Goal: Task Accomplishment & Management: Manage account settings

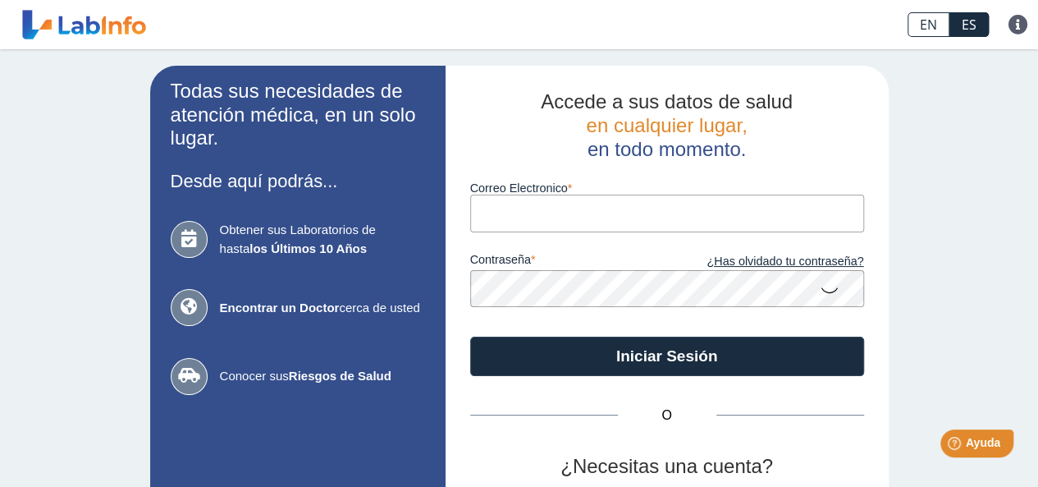
drag, startPoint x: 483, startPoint y: 212, endPoint x: 744, endPoint y: 313, distance: 279.8
click at [776, 337] on form "Correo Electronico contraseña ¿Has olvidado tu contraseña? Iniciar Sesión" at bounding box center [667, 268] width 394 height 214
type input "[EMAIL_ADDRESS][DOMAIN_NAME]"
click at [823, 292] on icon at bounding box center [830, 289] width 20 height 32
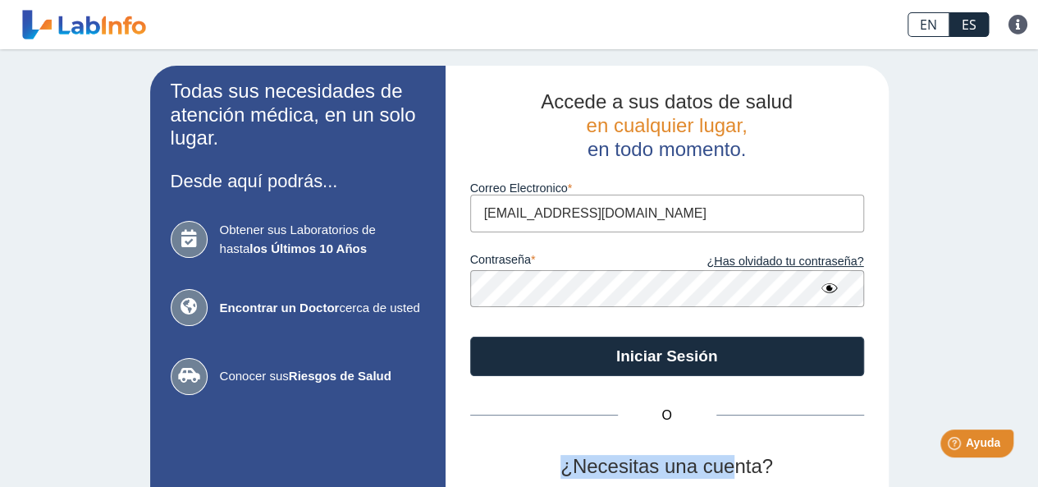
drag, startPoint x: 594, startPoint y: 469, endPoint x: 734, endPoint y: 462, distance: 139.7
click at [734, 463] on h2 "¿Necesitas una cuenta?" at bounding box center [667, 467] width 394 height 24
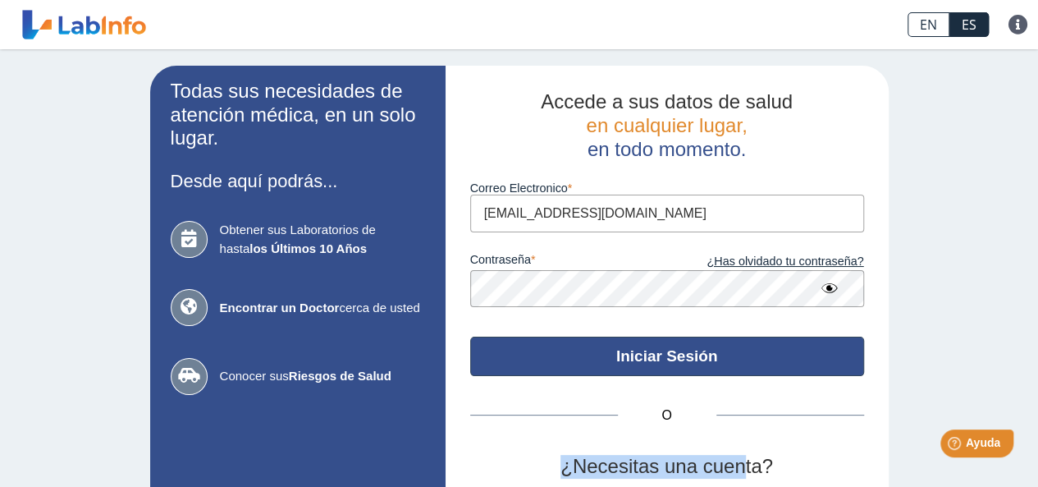
click at [630, 349] on button "Iniciar Sesión" at bounding box center [667, 355] width 394 height 39
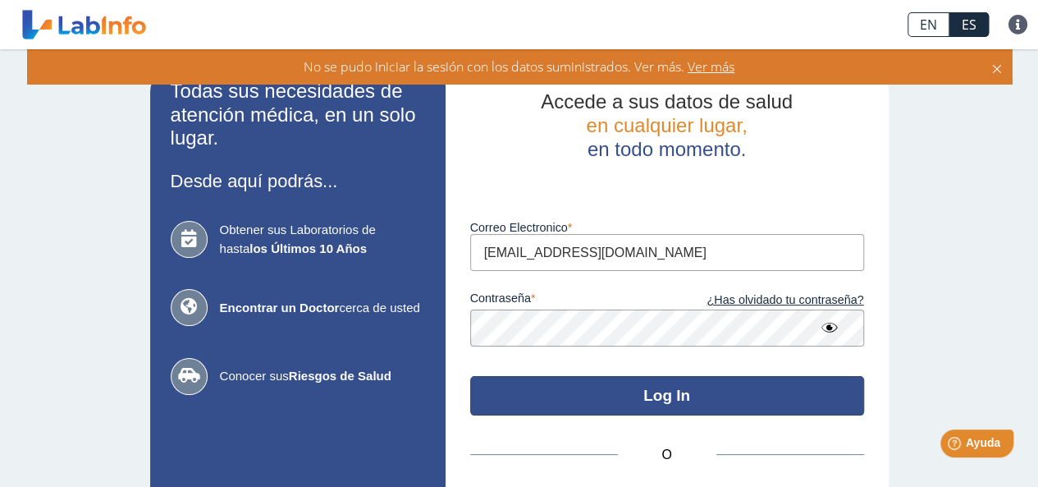
click at [657, 408] on button "Log In" at bounding box center [667, 395] width 394 height 39
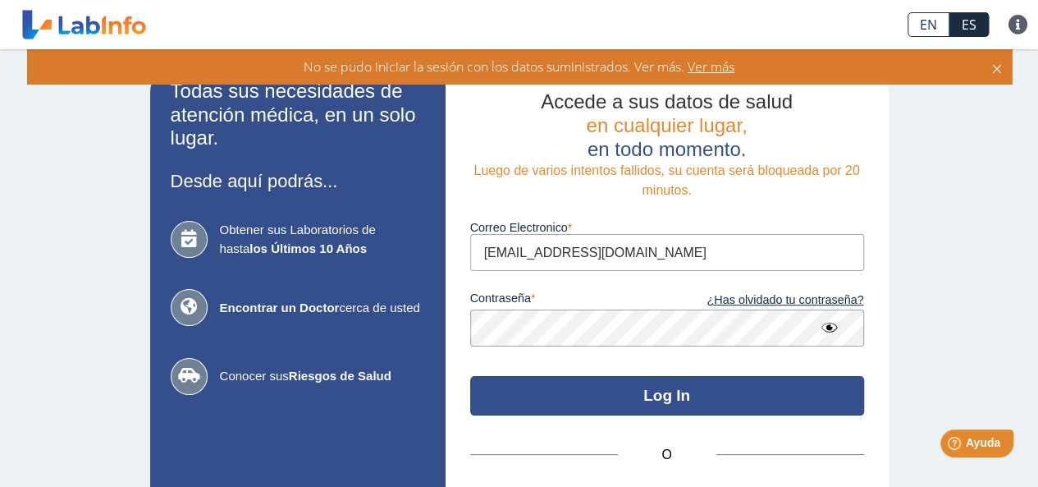
click at [655, 401] on button "Log In" at bounding box center [667, 395] width 394 height 39
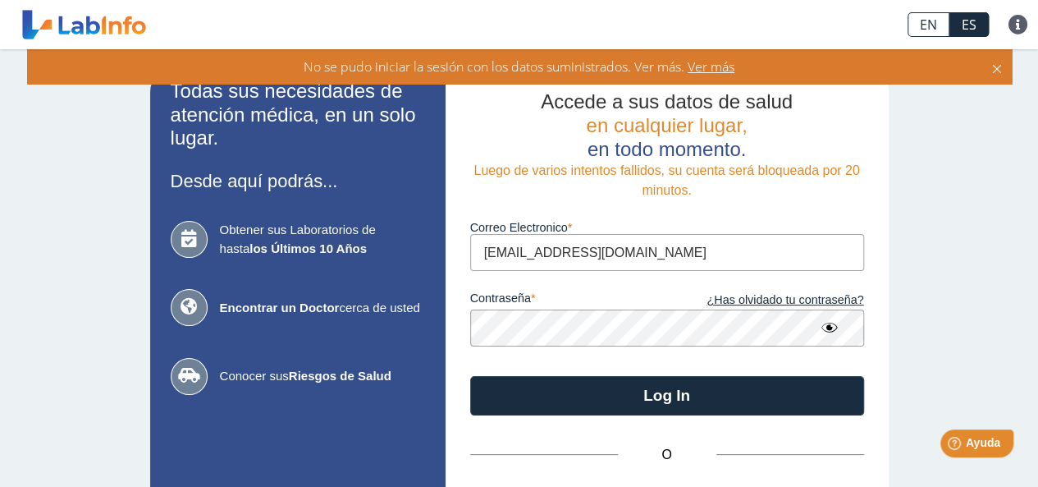
click at [705, 73] on span "Ver más" at bounding box center [709, 66] width 50 height 18
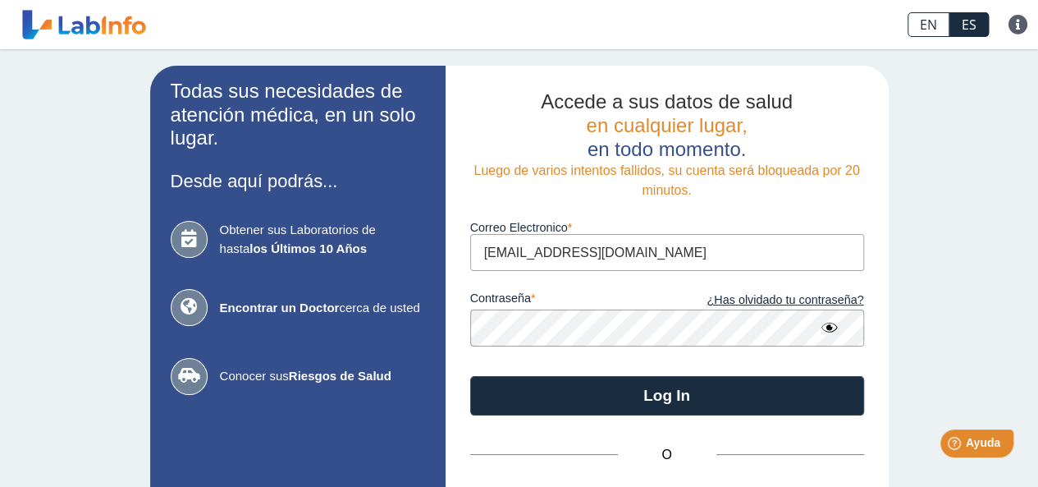
click at [820, 326] on icon at bounding box center [830, 328] width 20 height 30
